Goal: Check status: Check status

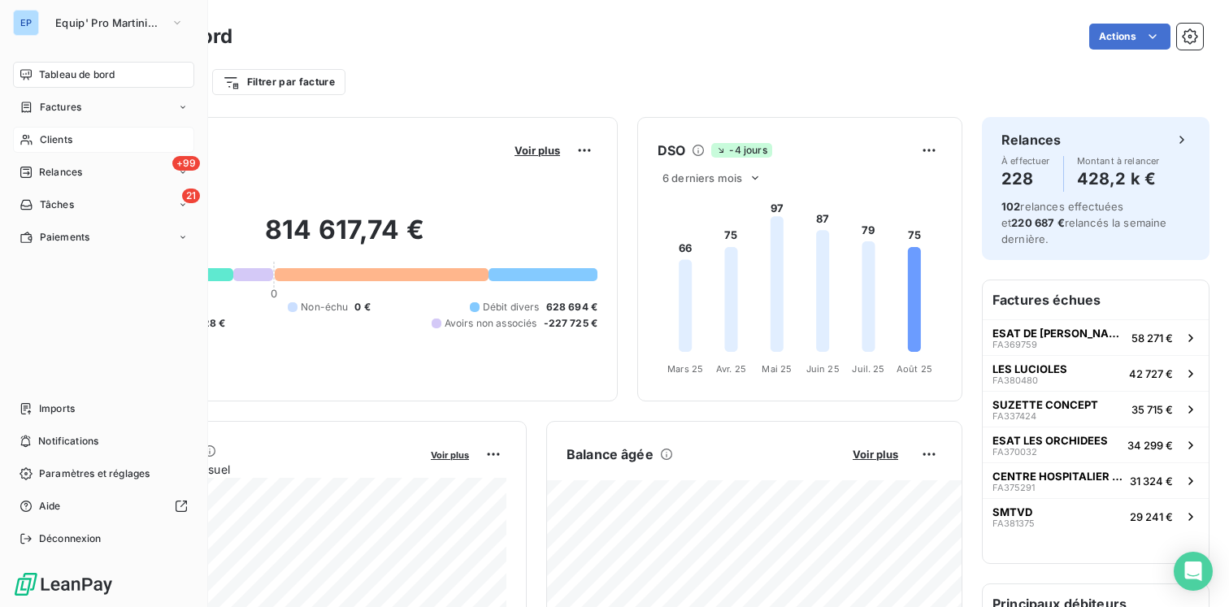
click at [65, 148] on div "Clients" at bounding box center [103, 140] width 181 height 26
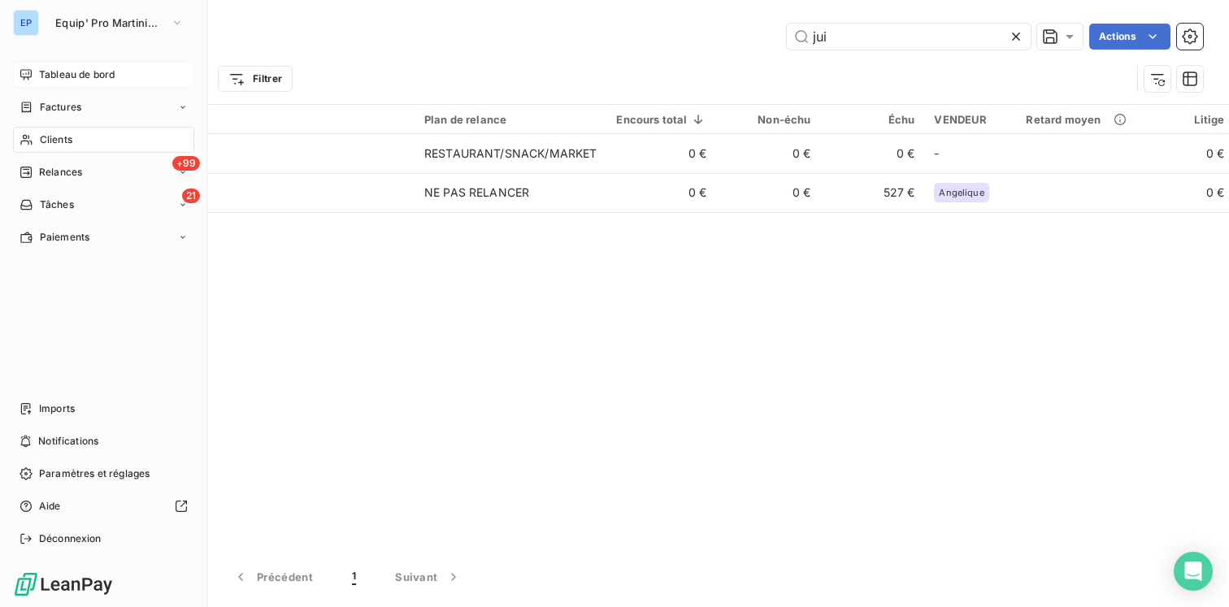
click at [87, 80] on span "Tableau de bord" at bounding box center [77, 74] width 76 height 15
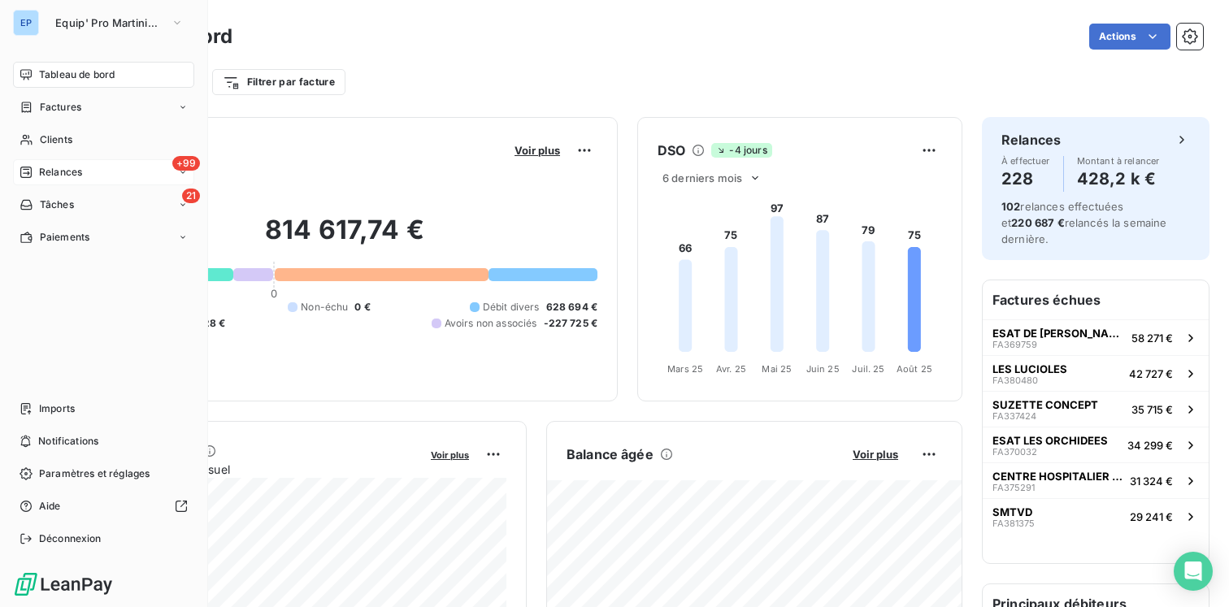
click at [68, 175] on span "Relances" at bounding box center [60, 172] width 43 height 15
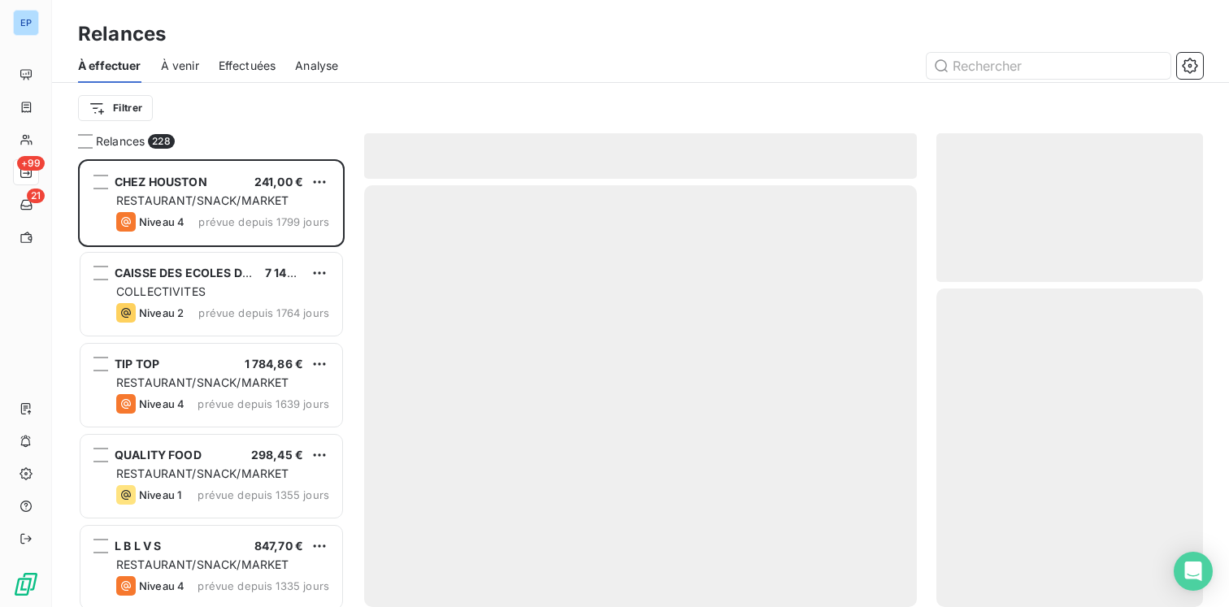
scroll to position [448, 267]
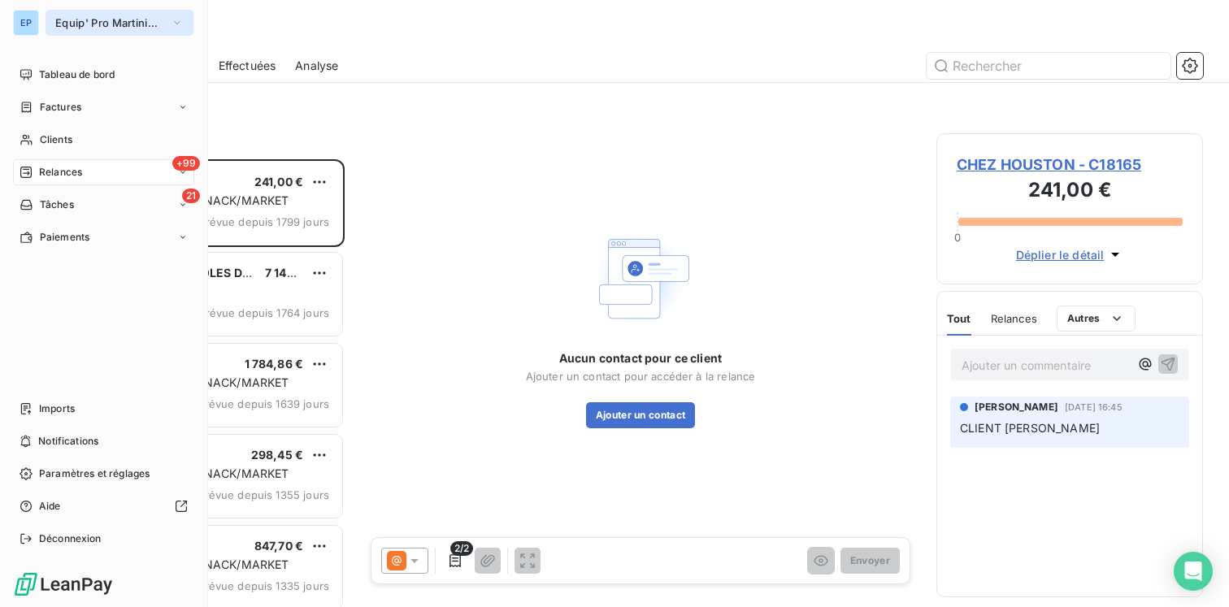
click at [160, 23] on span "Equip' Pro Martinique" at bounding box center [109, 22] width 109 height 13
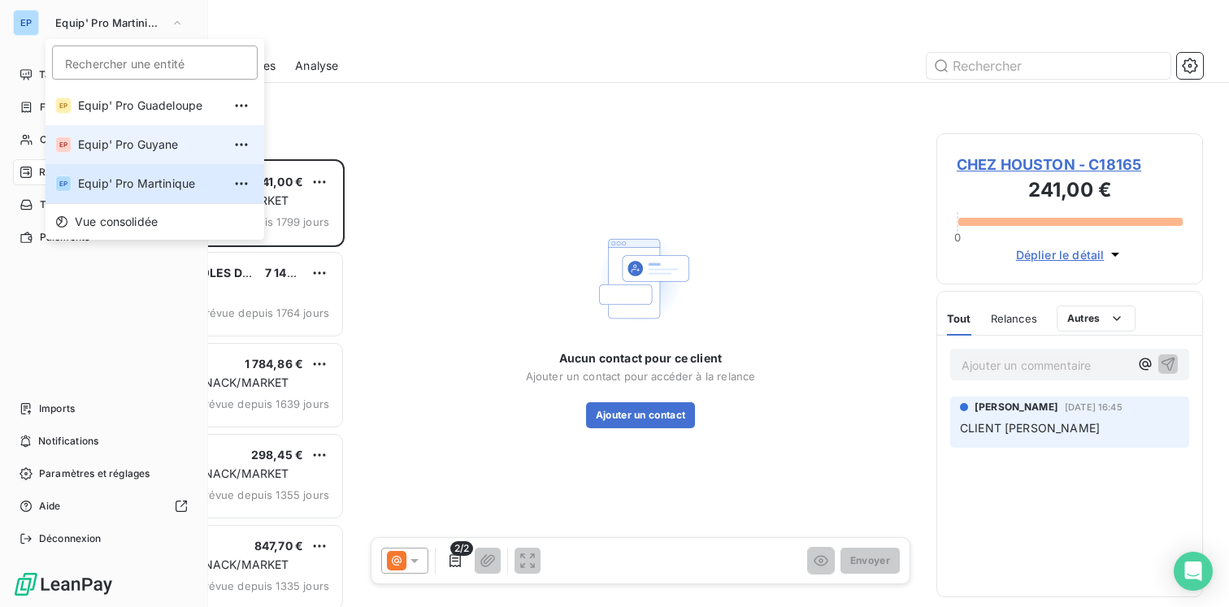
click at [109, 139] on span "Equip' Pro Guyane" at bounding box center [150, 145] width 144 height 16
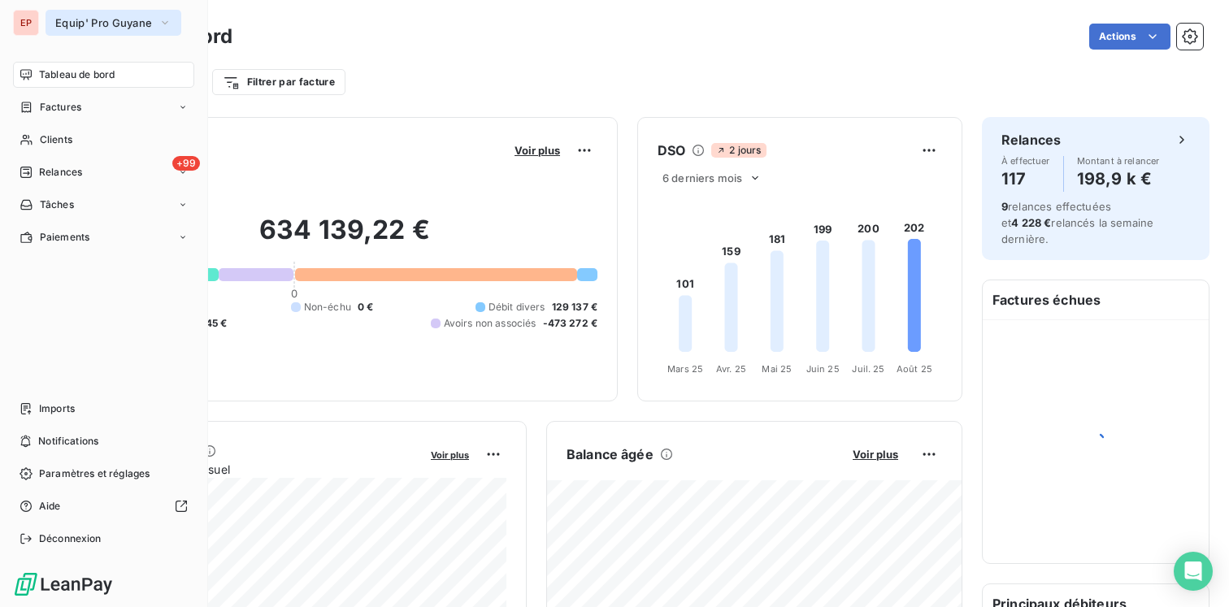
click at [151, 29] on button "Equip' Pro Guyane" at bounding box center [114, 23] width 136 height 26
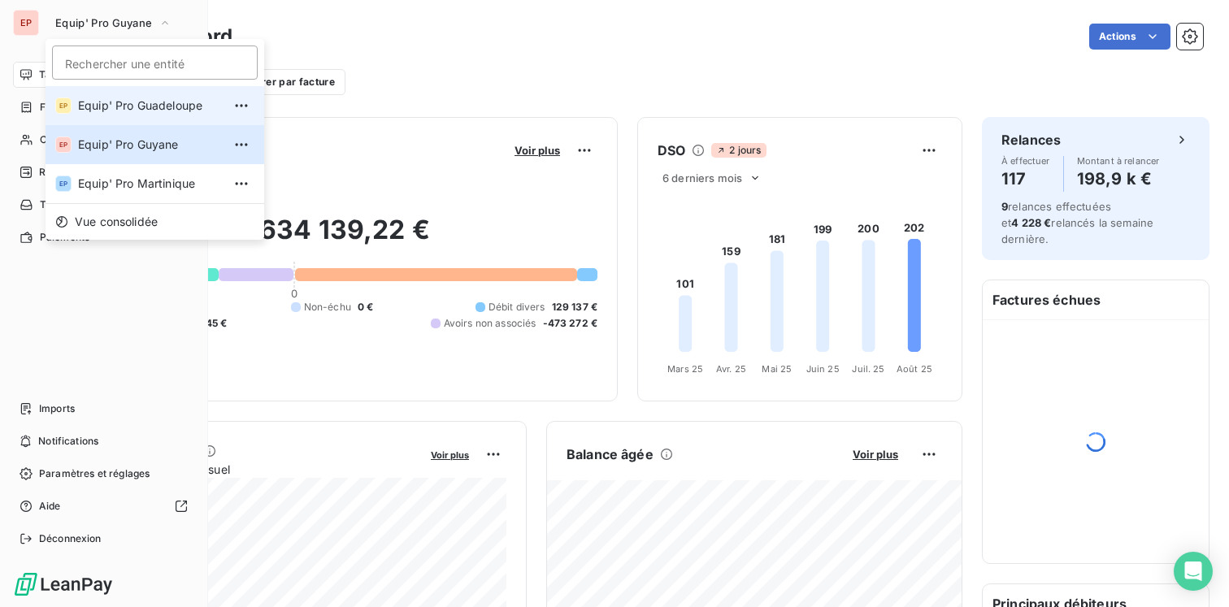
click at [115, 108] on span "Equip' Pro Guadeloupe" at bounding box center [150, 106] width 144 height 16
